Goal: Task Accomplishment & Management: Manage account settings

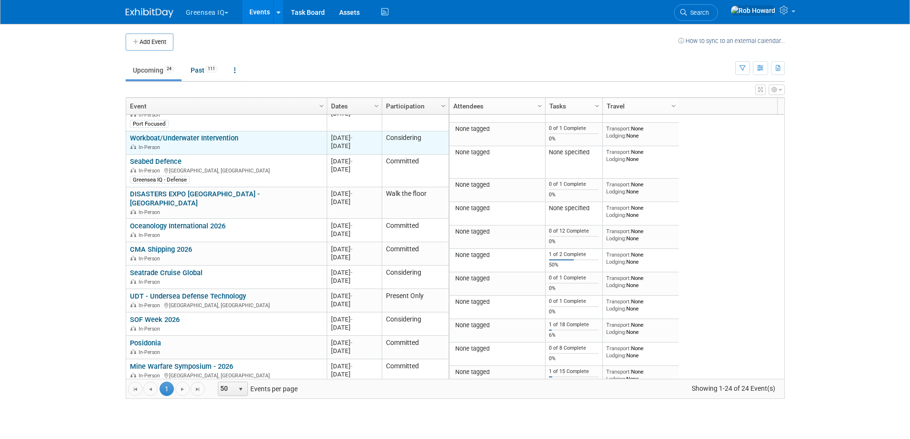
scroll to position [207, 0]
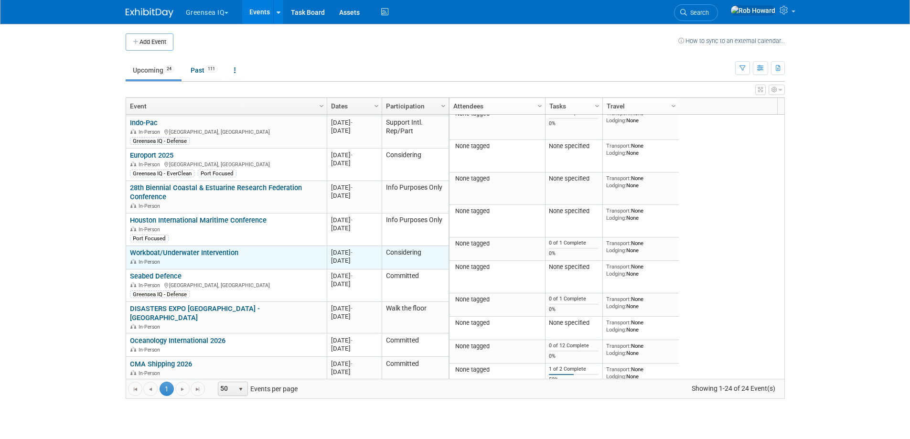
click at [190, 258] on div "In-Person" at bounding box center [226, 262] width 193 height 8
click at [338, 257] on div "Nov 27, 2025" at bounding box center [354, 261] width 46 height 8
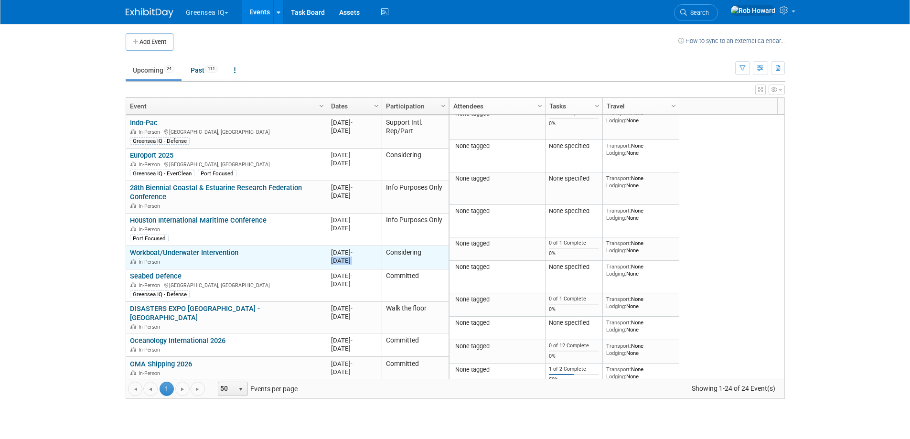
click at [338, 257] on div "Nov 27, 2025" at bounding box center [354, 261] width 46 height 8
click at [339, 248] on div "Nov 25, 2025 -" at bounding box center [354, 252] width 46 height 8
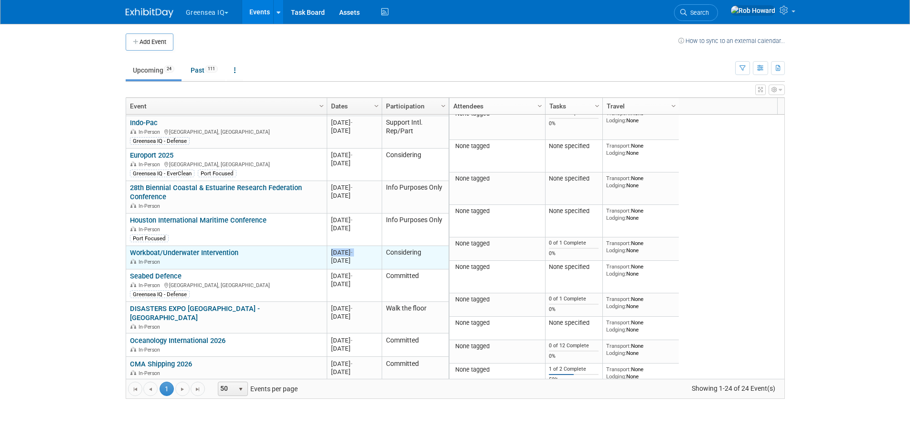
click at [339, 248] on div "Nov 25, 2025 -" at bounding box center [354, 252] width 46 height 8
click at [266, 258] on div "In-Person" at bounding box center [226, 262] width 193 height 8
click at [178, 248] on link "Workboat/Underwater Intervention" at bounding box center [184, 252] width 108 height 9
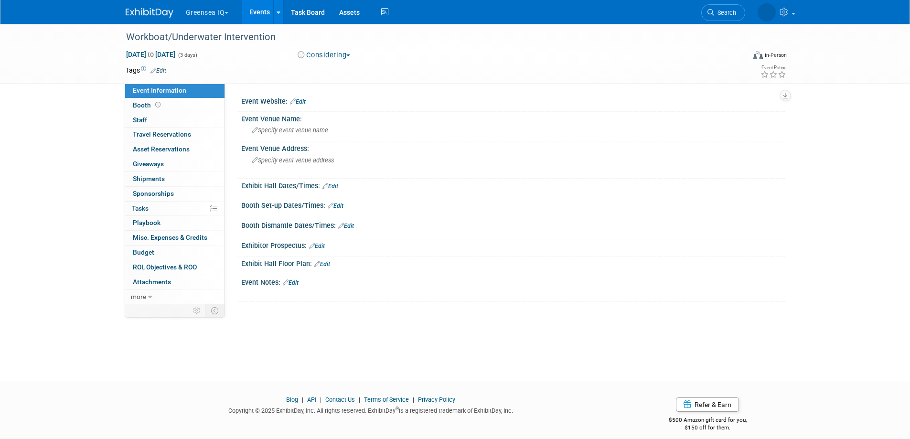
click at [155, 69] on icon at bounding box center [153, 70] width 6 height 6
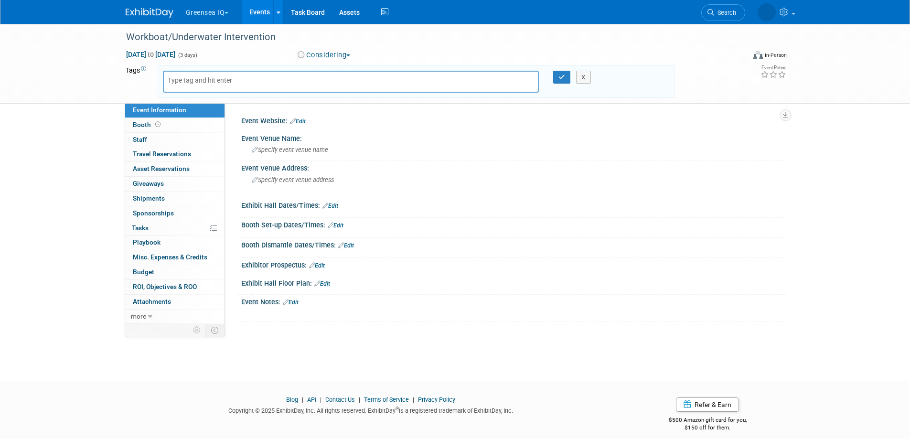
click at [156, 74] on div at bounding box center [351, 82] width 391 height 22
click at [152, 55] on span "Nov 25, 2025 to Nov 27, 2025" at bounding box center [151, 54] width 50 height 9
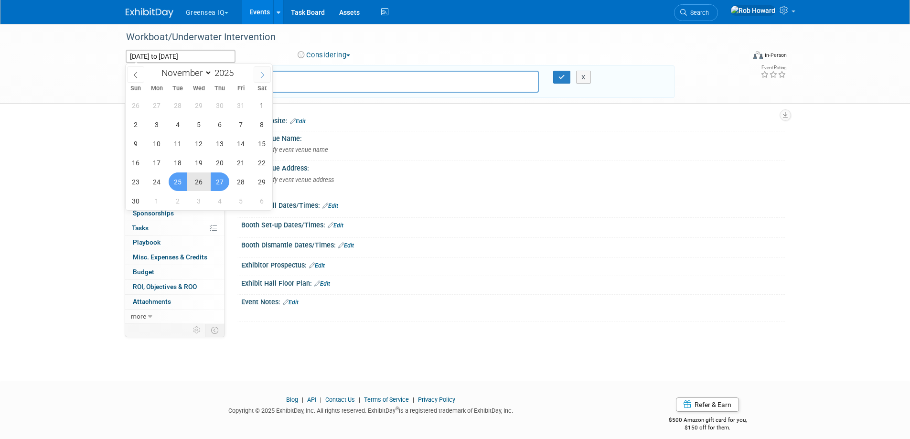
click at [257, 75] on span at bounding box center [262, 74] width 17 height 16
select select "11"
click at [196, 109] on span "3" at bounding box center [199, 105] width 19 height 19
type input "Dec 3, 2025"
click at [236, 104] on span "5" at bounding box center [241, 105] width 19 height 19
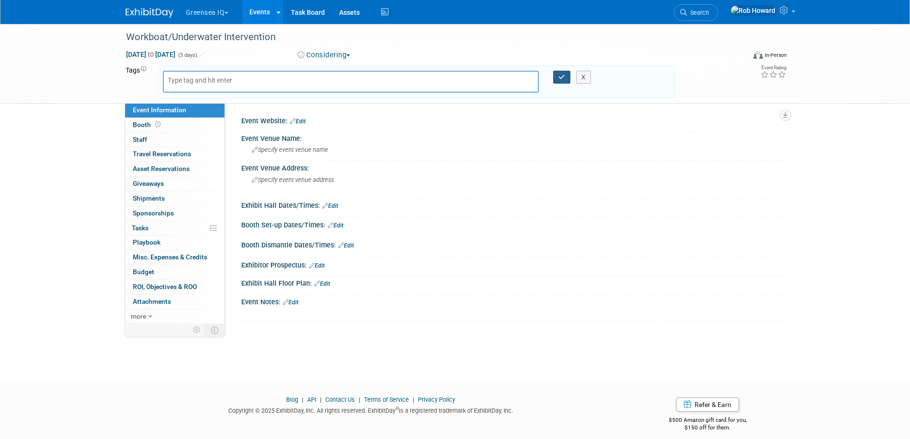
click at [555, 79] on button "button" at bounding box center [561, 77] width 17 height 13
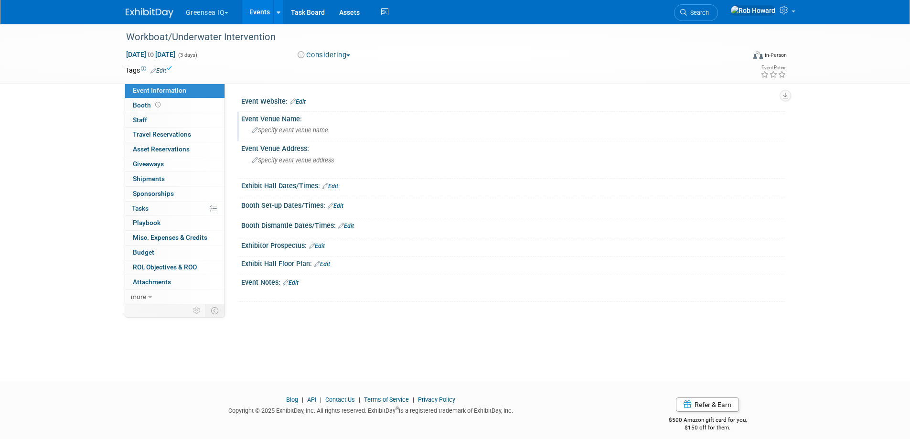
click at [525, 131] on div "Specify event venue name" at bounding box center [512, 130] width 529 height 15
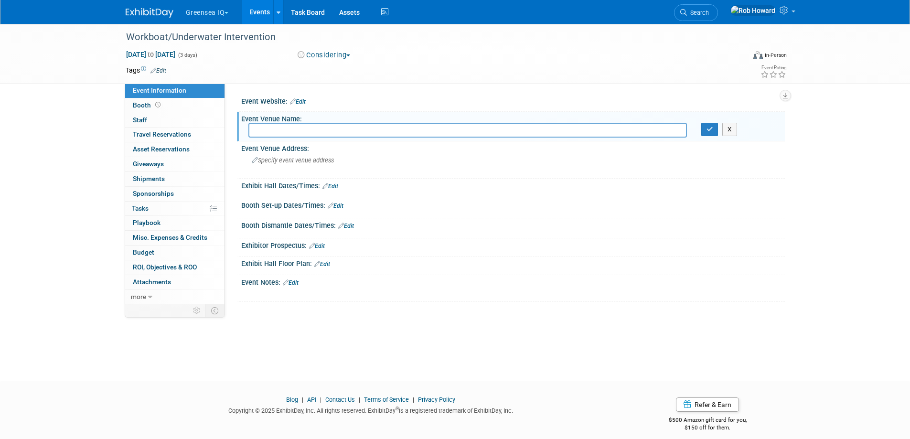
click at [155, 18] on img at bounding box center [150, 13] width 48 height 10
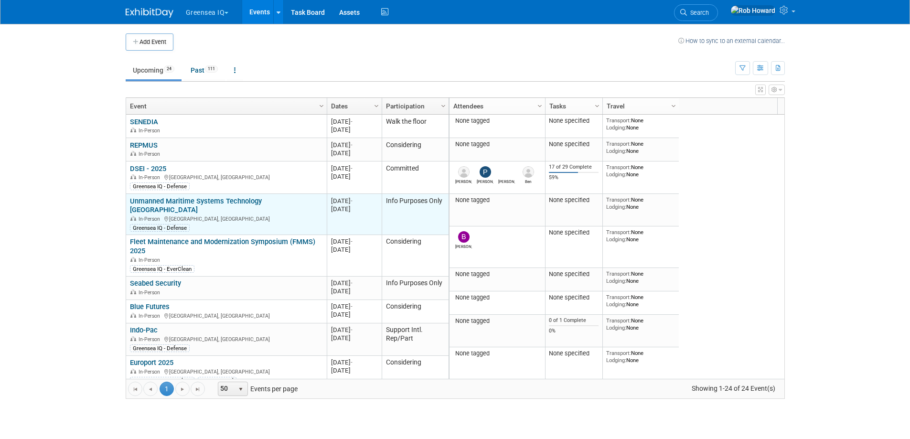
click at [212, 223] on div "Greensea IQ - Defense" at bounding box center [226, 227] width 193 height 9
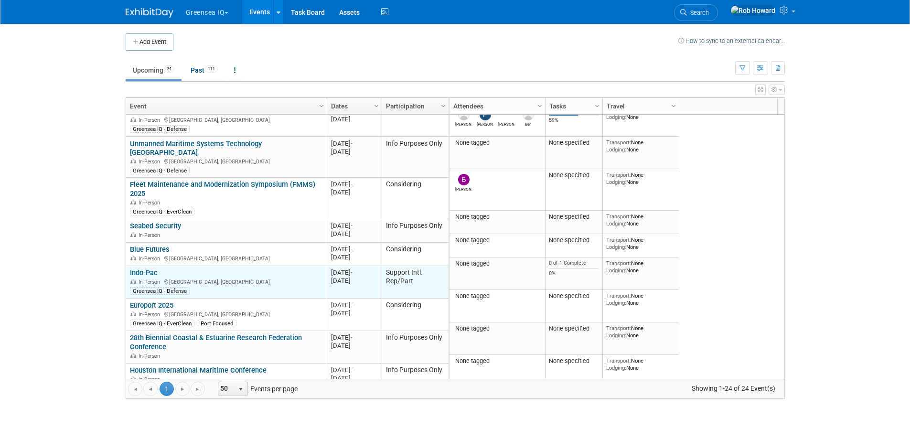
scroll to position [115, 0]
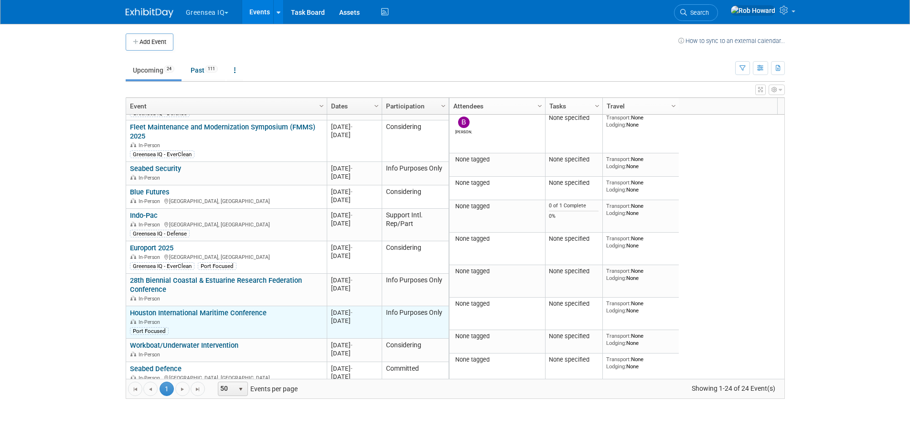
click at [185, 309] on link "Houston International Maritime Conference" at bounding box center [198, 313] width 137 height 9
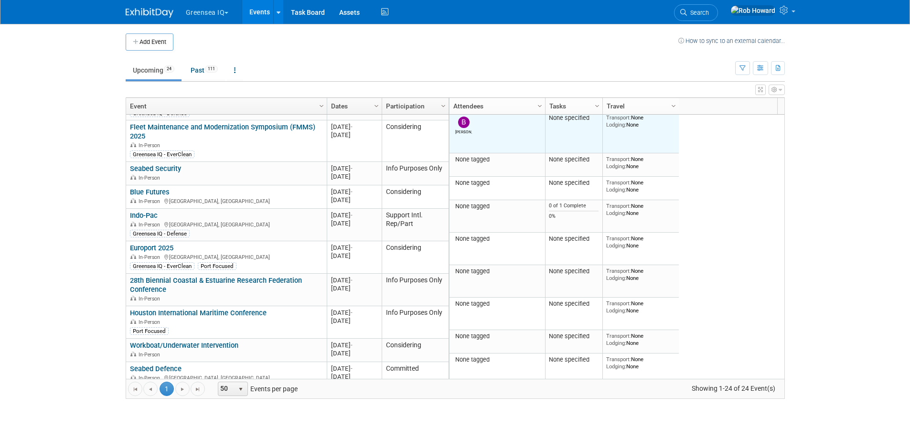
click at [468, 128] on div "Brooks" at bounding box center [463, 131] width 17 height 6
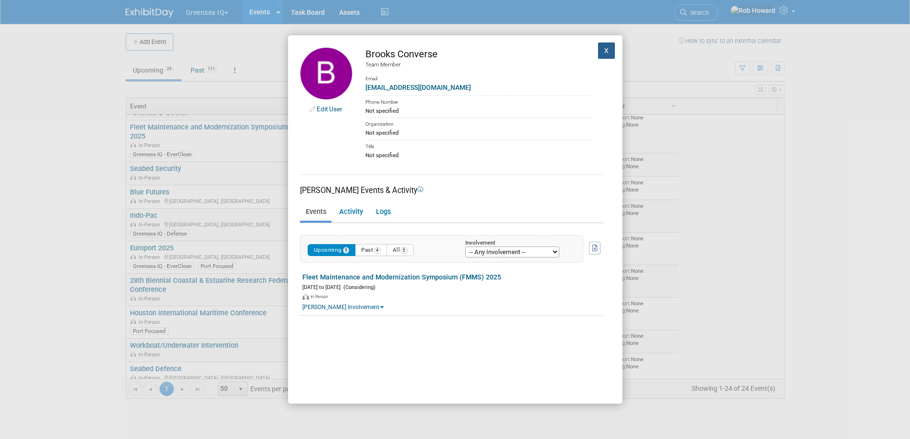
click at [598, 55] on button "X" at bounding box center [606, 51] width 17 height 16
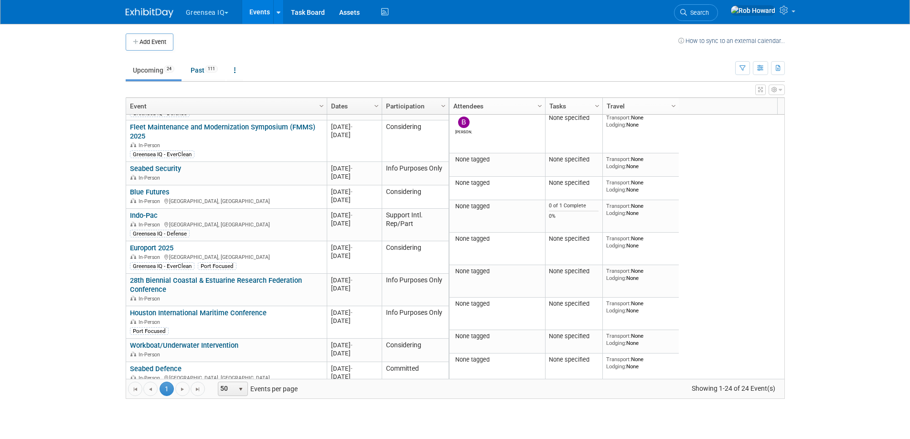
click at [462, 131] on div "Brooks" at bounding box center [463, 131] width 17 height 6
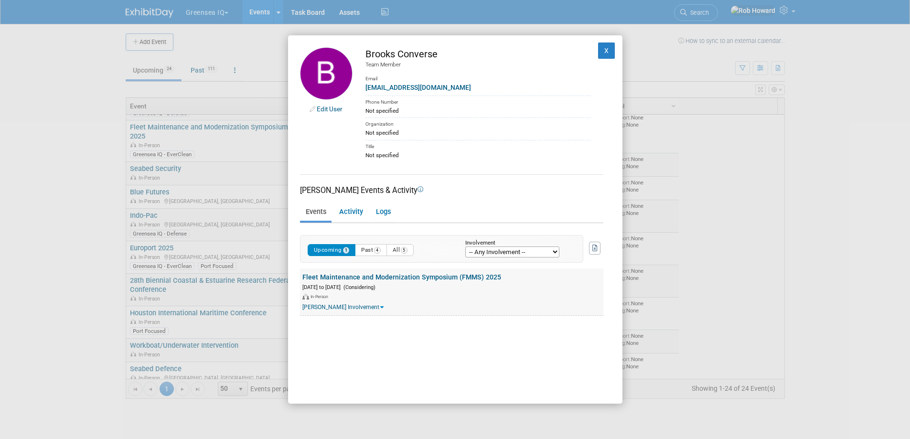
click at [354, 305] on link "Brooks's Involvement" at bounding box center [342, 307] width 81 height 7
click at [354, 305] on div "Brooks's involvement:" at bounding box center [452, 307] width 301 height 8
click at [337, 111] on link "Edit User" at bounding box center [330, 109] width 26 height 8
click at [598, 53] on button "X" at bounding box center [606, 51] width 17 height 16
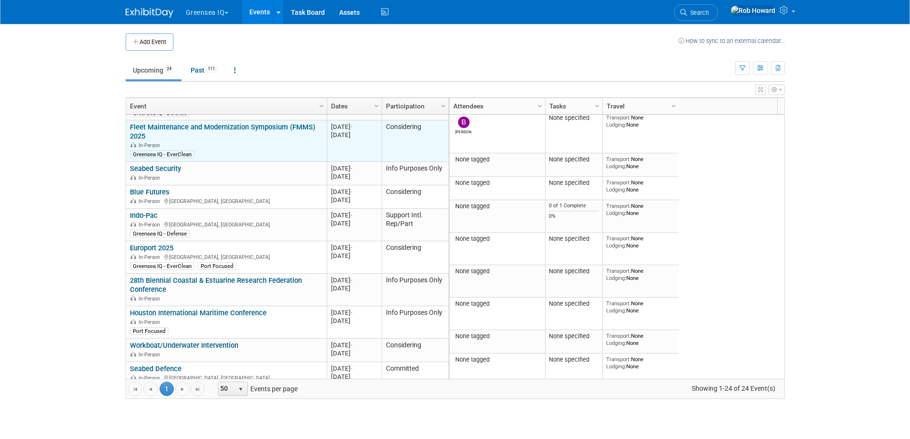
click at [232, 123] on link "Fleet Maintenance and Modernization Symposium (FMMS) 2025" at bounding box center [222, 132] width 185 height 18
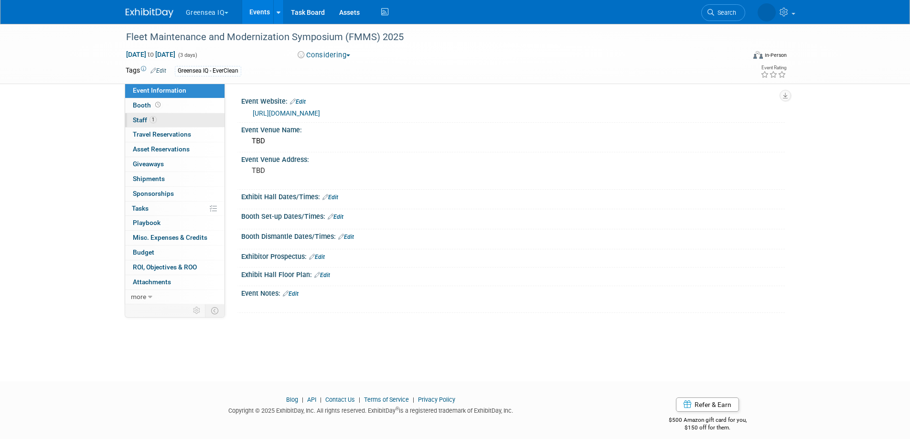
click at [147, 121] on span "Staff 1" at bounding box center [145, 120] width 24 height 8
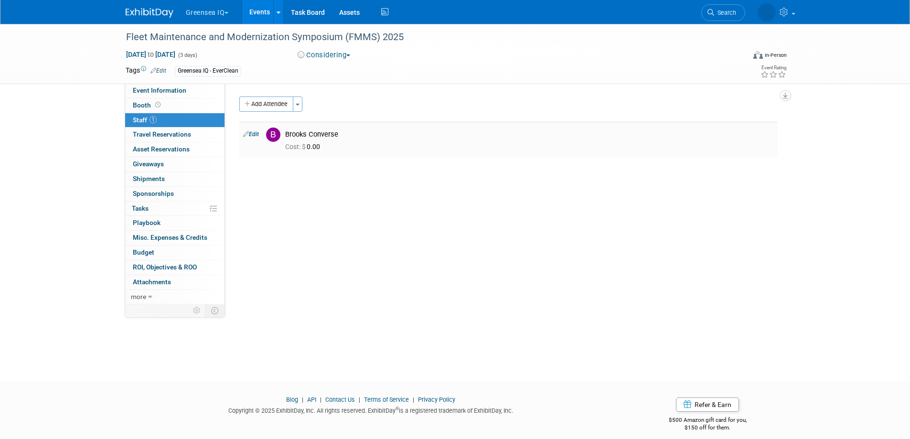
click at [258, 135] on link "Edit" at bounding box center [251, 134] width 16 height 7
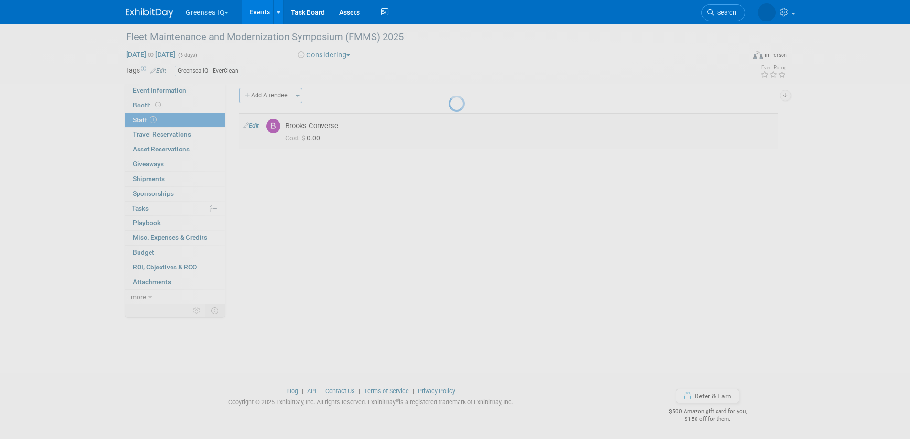
select select "40fe37f6-ead1-4afe-8959-cb2c4001d01b"
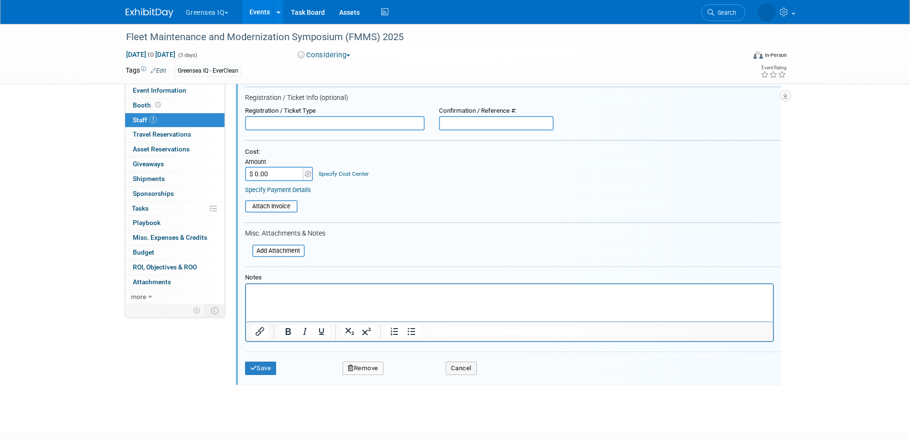
scroll to position [170, 0]
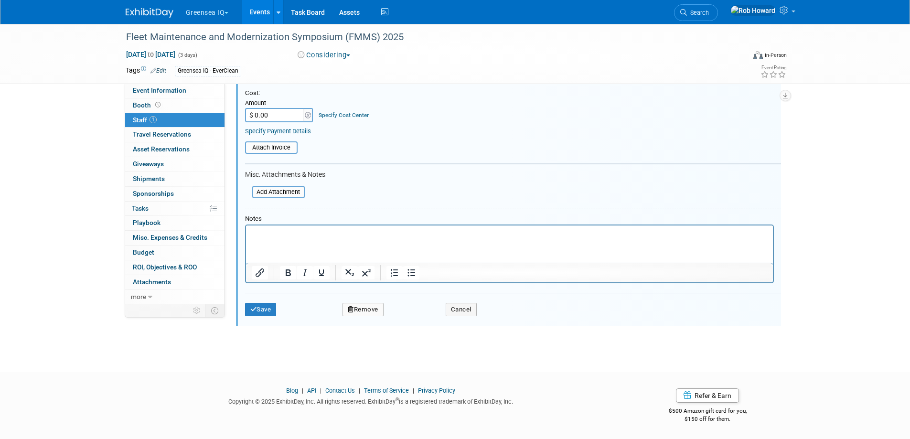
click at [377, 311] on button "Remove" at bounding box center [363, 309] width 41 height 13
click at [423, 322] on link "Yes" at bounding box center [415, 317] width 28 height 15
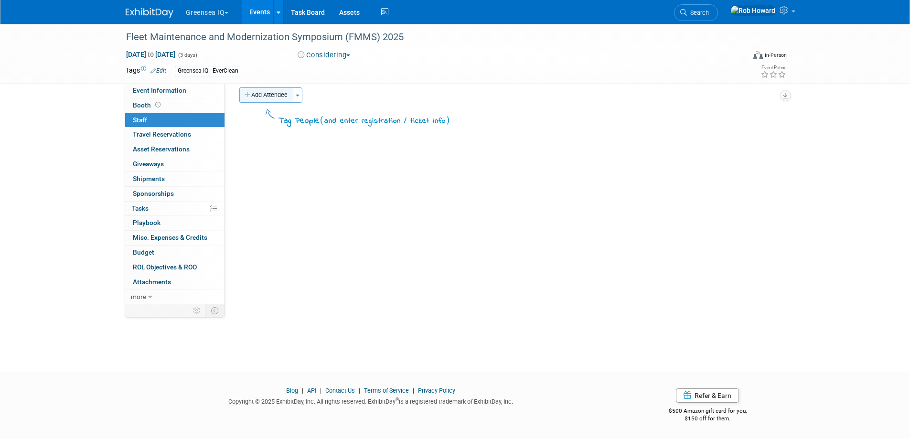
click at [262, 91] on button "Add Attendee" at bounding box center [266, 94] width 54 height 15
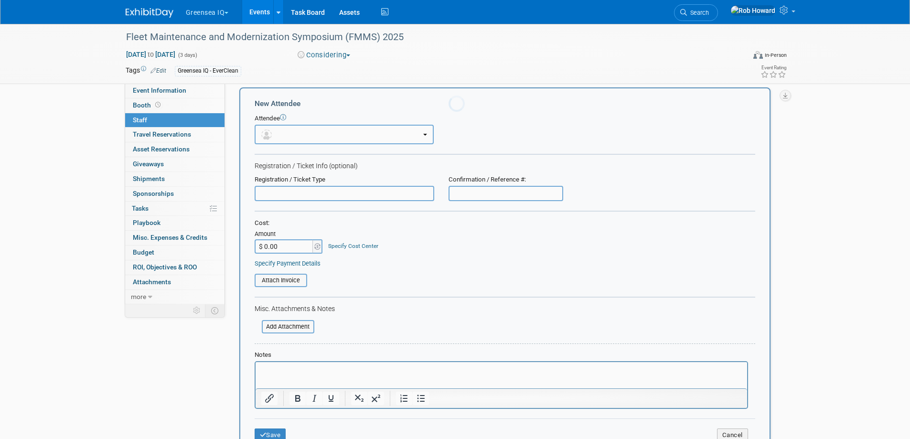
scroll to position [0, 0]
click at [279, 130] on button "button" at bounding box center [344, 135] width 179 height 20
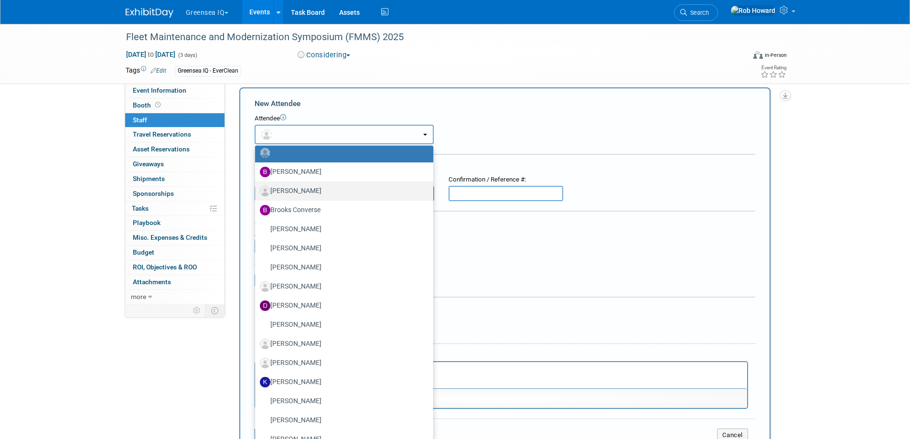
scroll to position [96, 0]
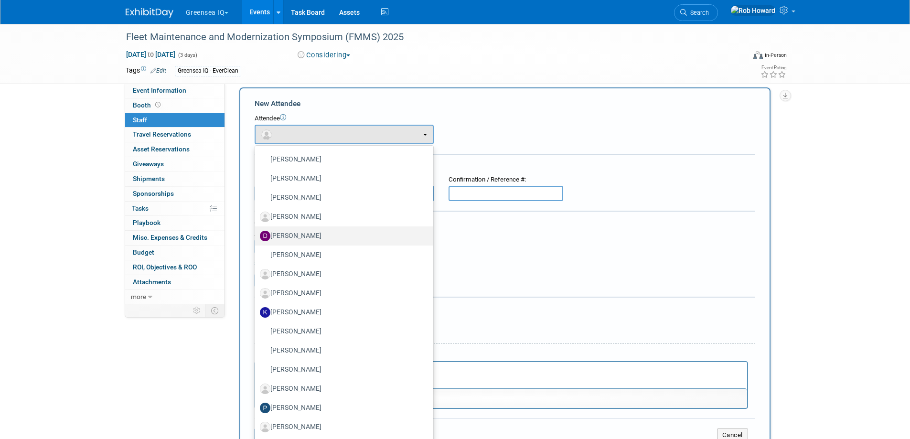
click at [296, 231] on label "[PERSON_NAME]" at bounding box center [342, 235] width 164 height 15
click at [257, 232] on input "[PERSON_NAME]" at bounding box center [253, 235] width 6 height 6
select select "9e8c6dc6-a45c-48dd-bd79-dcb6f556f246"
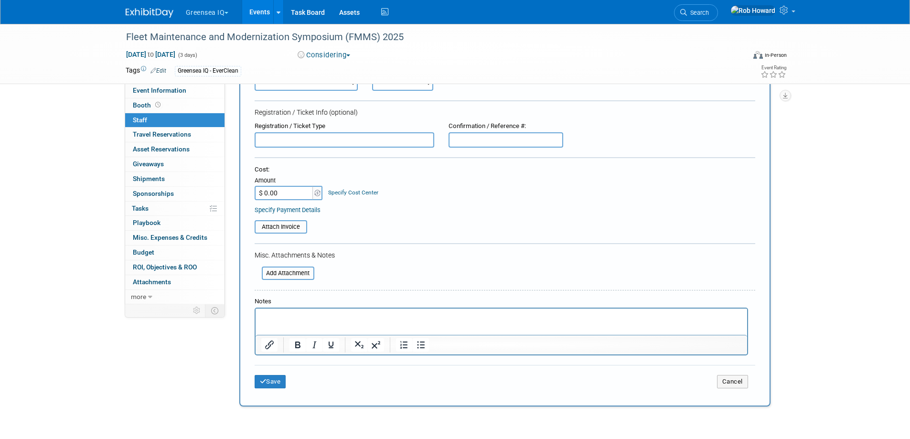
scroll to position [174, 0]
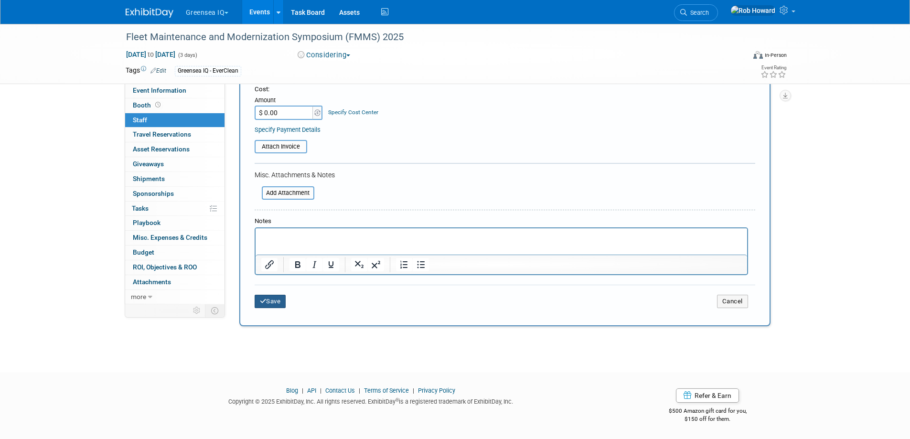
click at [279, 306] on button "Save" at bounding box center [271, 301] width 32 height 13
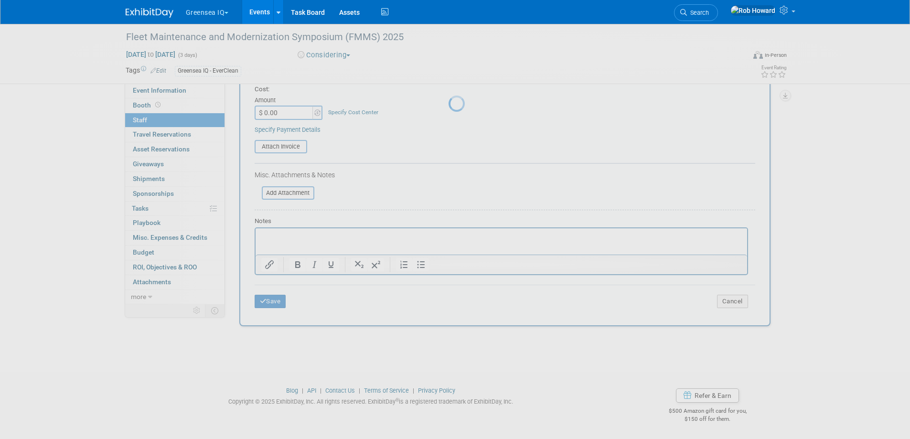
scroll to position [9, 0]
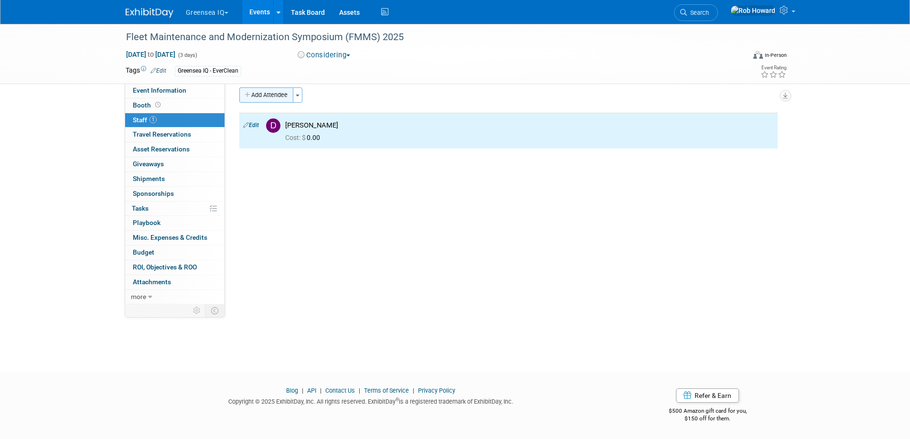
click at [269, 94] on button "Add Attendee" at bounding box center [266, 94] width 54 height 15
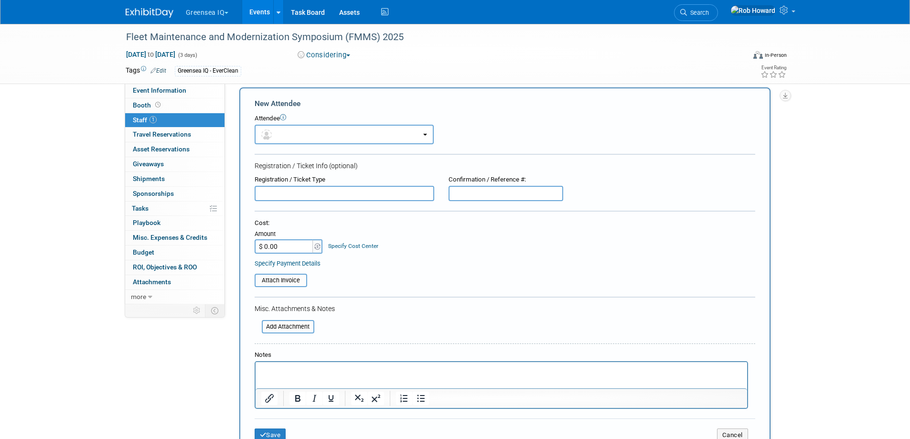
scroll to position [0, 0]
click at [279, 131] on button "button" at bounding box center [344, 135] width 179 height 20
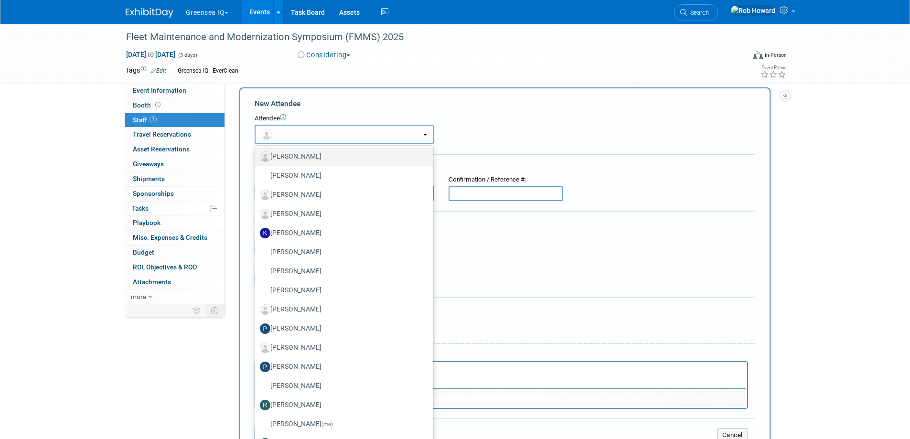
scroll to position [161, 0]
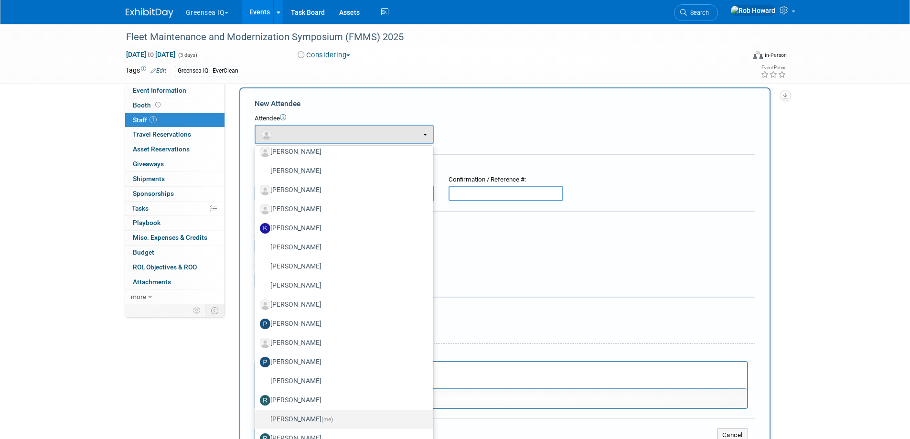
click at [281, 425] on label "[PERSON_NAME] (me)" at bounding box center [342, 419] width 164 height 15
click at [257, 421] on input "[PERSON_NAME] (me)" at bounding box center [253, 418] width 6 height 6
select select "45c6500c-3afa-49d1-975d-e8509588e0d2"
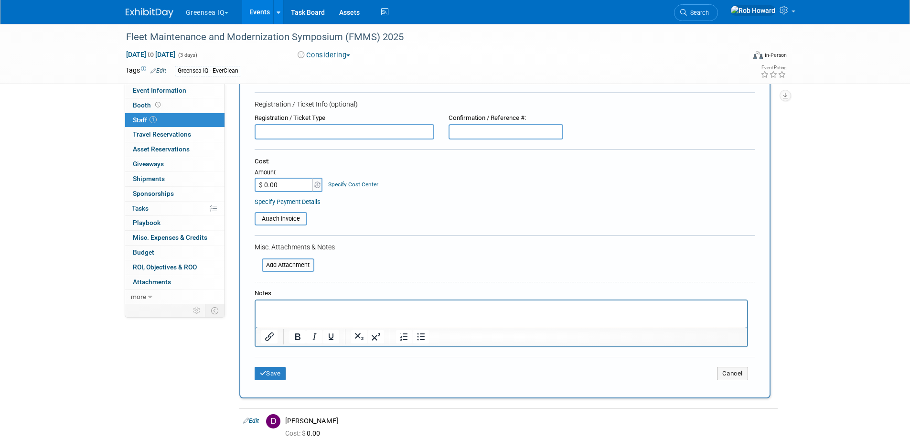
scroll to position [220, 0]
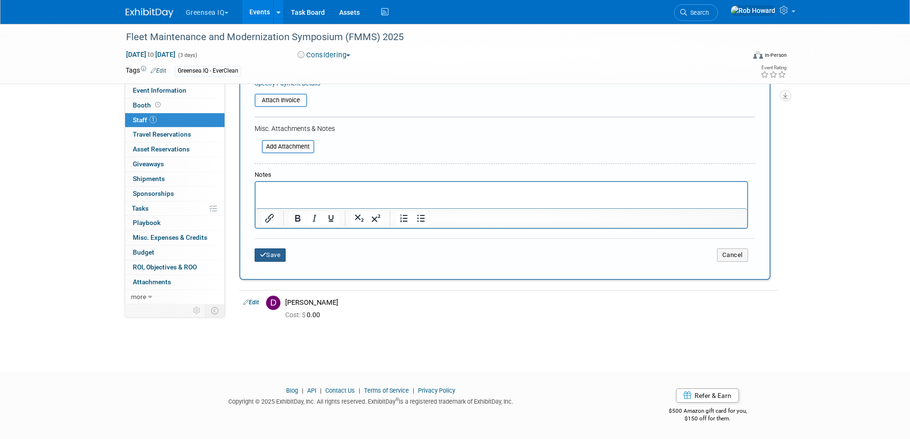
click at [275, 260] on button "Save" at bounding box center [271, 254] width 32 height 13
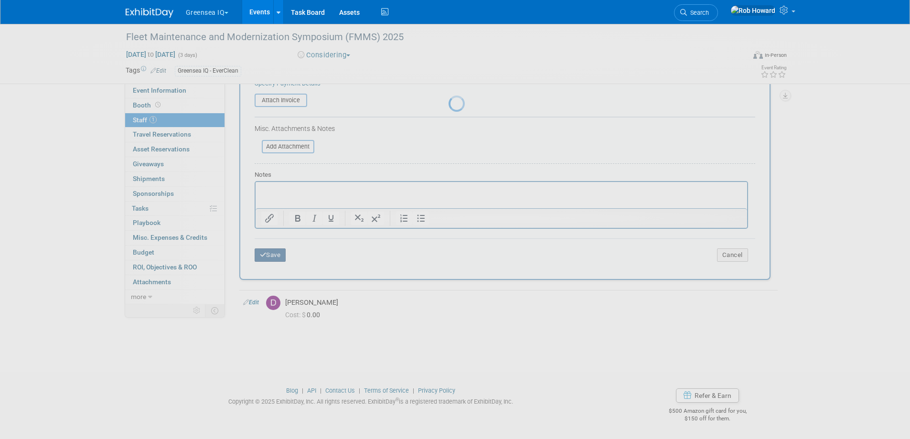
scroll to position [9, 0]
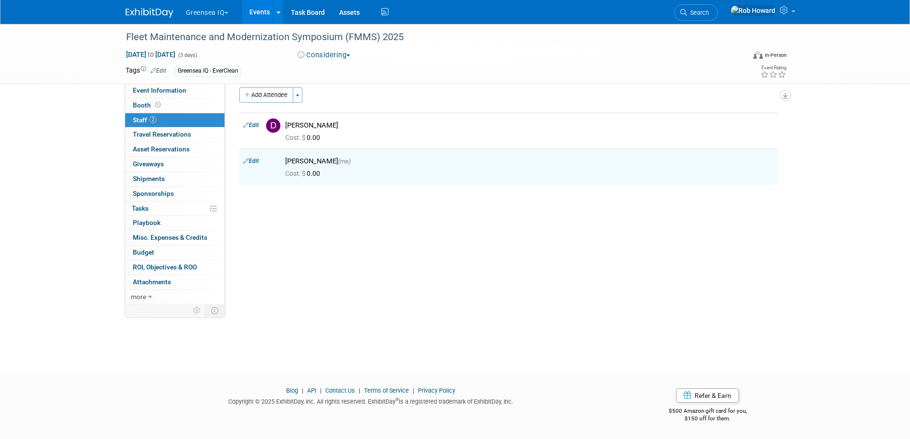
click at [161, 118] on link "2 Staff 2" at bounding box center [174, 120] width 99 height 14
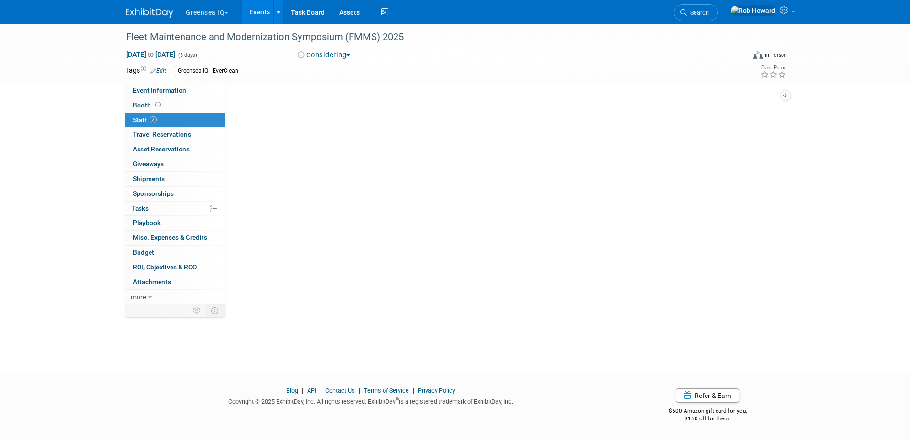
scroll to position [0, 0]
